Goal: Task Accomplishment & Management: Manage account settings

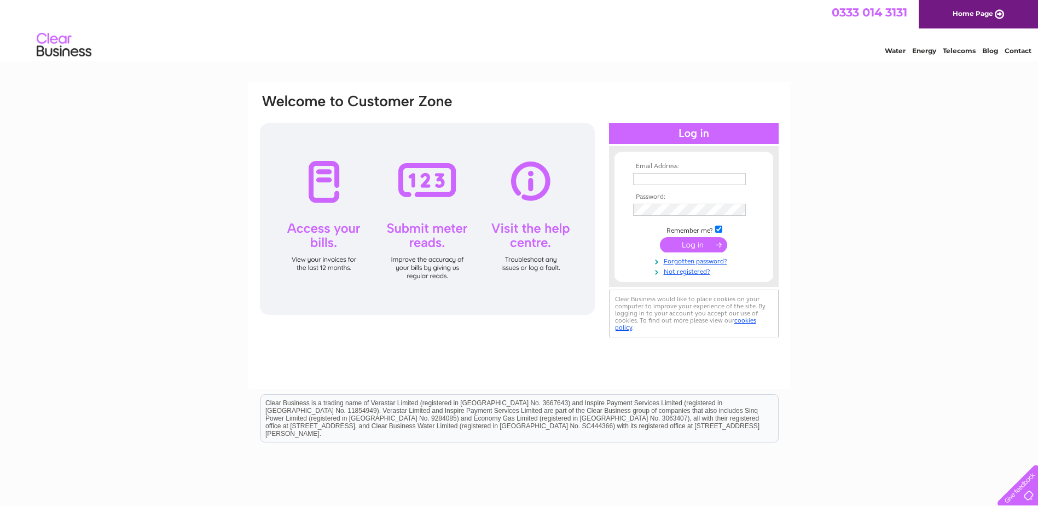
type input "[EMAIL_ADDRESS][DOMAIN_NAME]"
drag, startPoint x: 0, startPoint y: 0, endPoint x: 682, endPoint y: 241, distance: 723.6
click at [682, 241] on input "submit" at bounding box center [693, 244] width 67 height 15
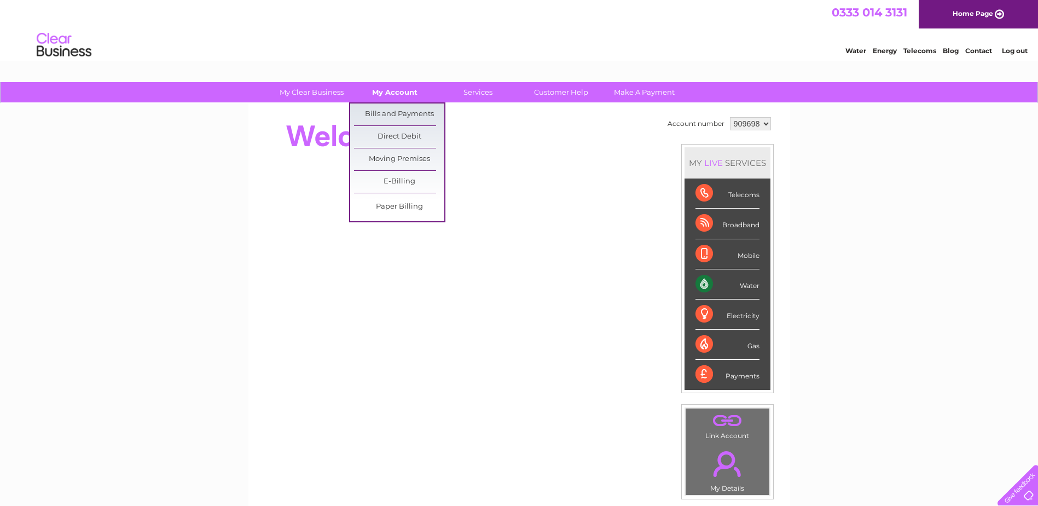
click at [384, 92] on link "My Account" at bounding box center [395, 92] width 90 height 20
click at [387, 111] on link "Bills and Payments" at bounding box center [399, 114] width 90 height 22
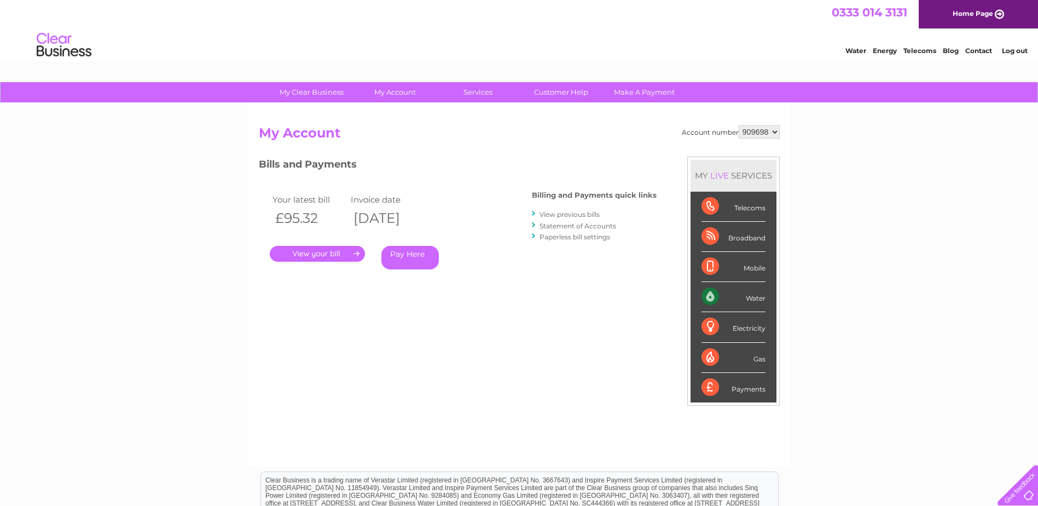
click at [338, 250] on link "." at bounding box center [317, 254] width 95 height 16
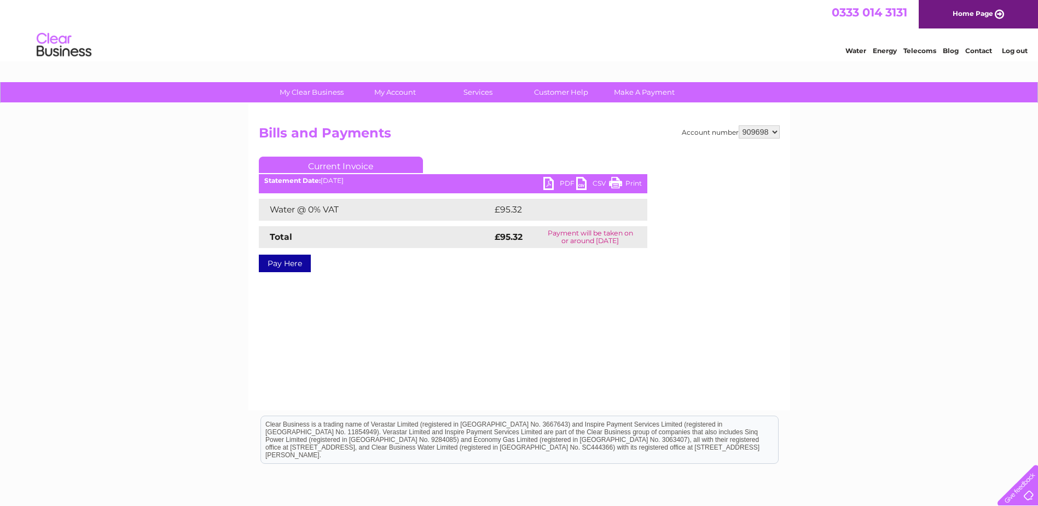
click at [552, 184] on link "PDF" at bounding box center [560, 185] width 33 height 16
